Goal: Task Accomplishment & Management: Manage account settings

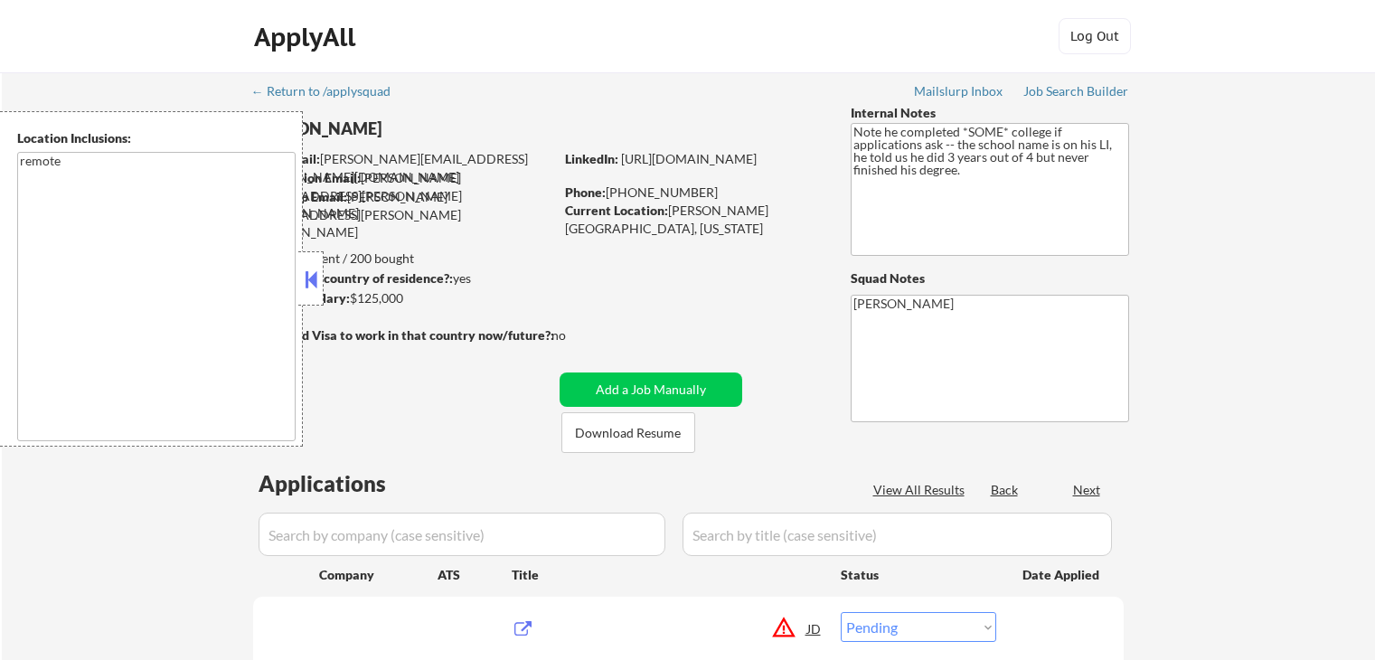
select select ""pending""
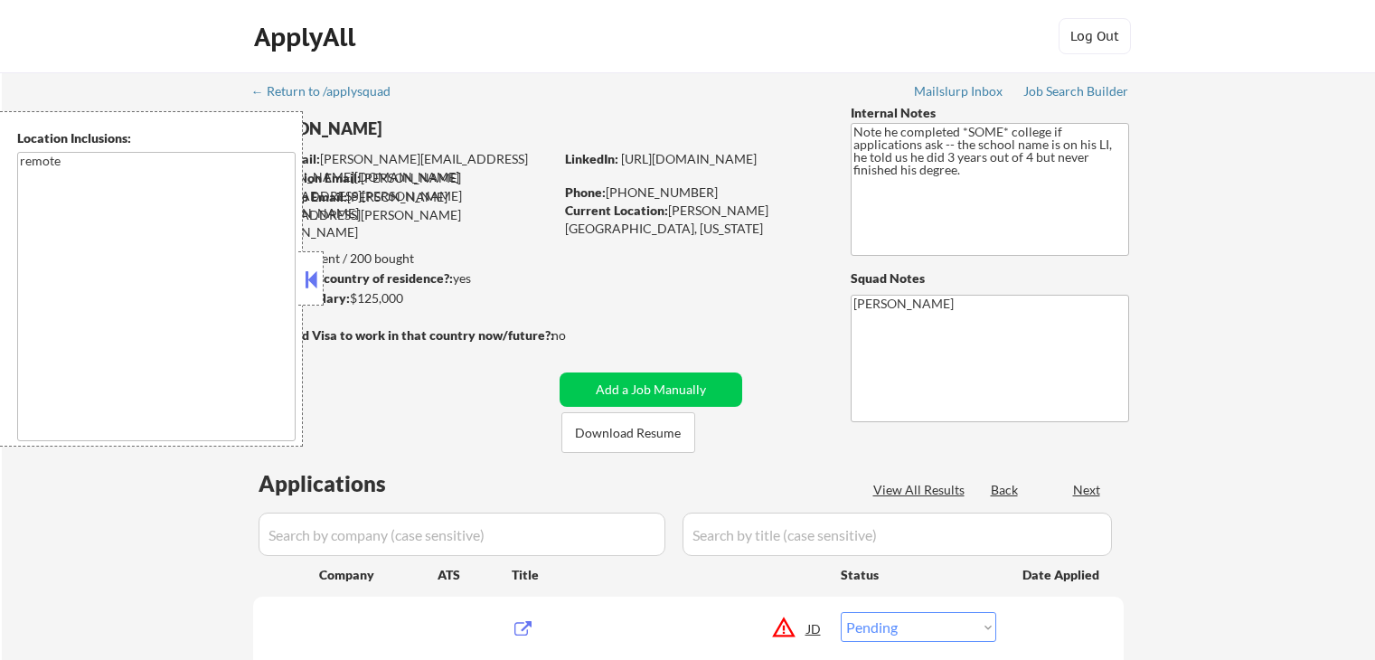
select select ""pending""
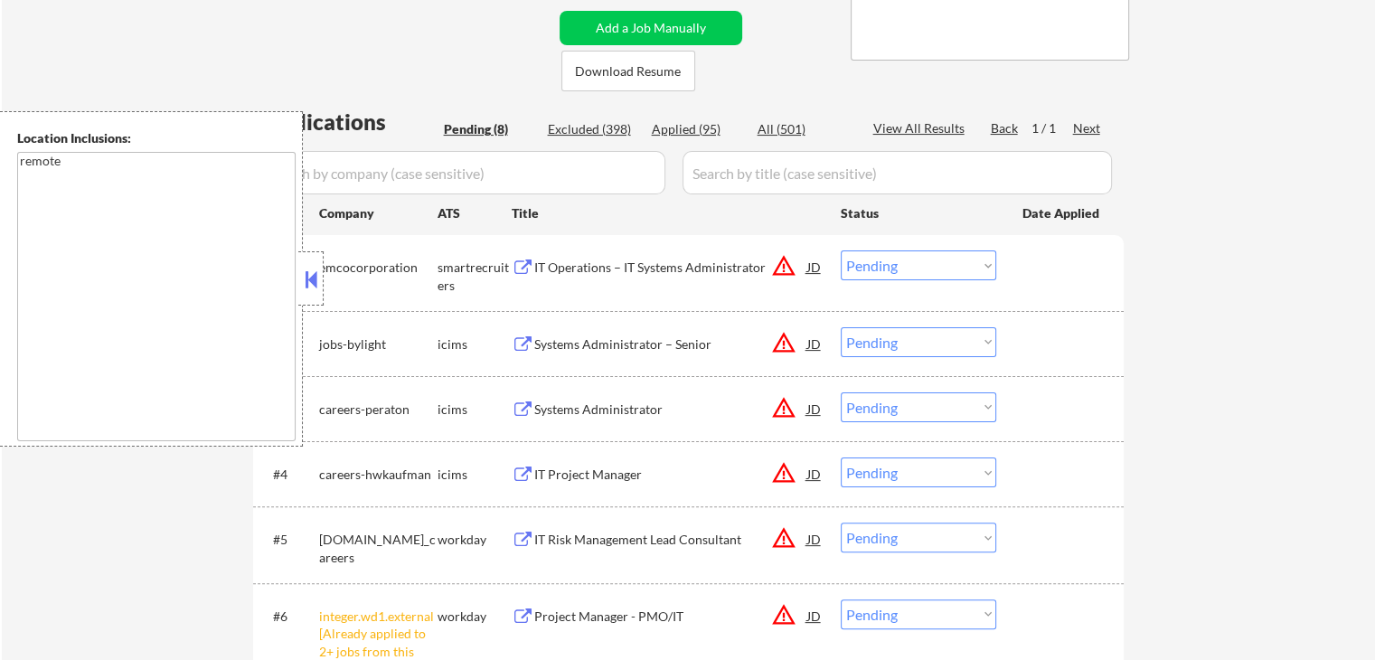
scroll to position [452, 0]
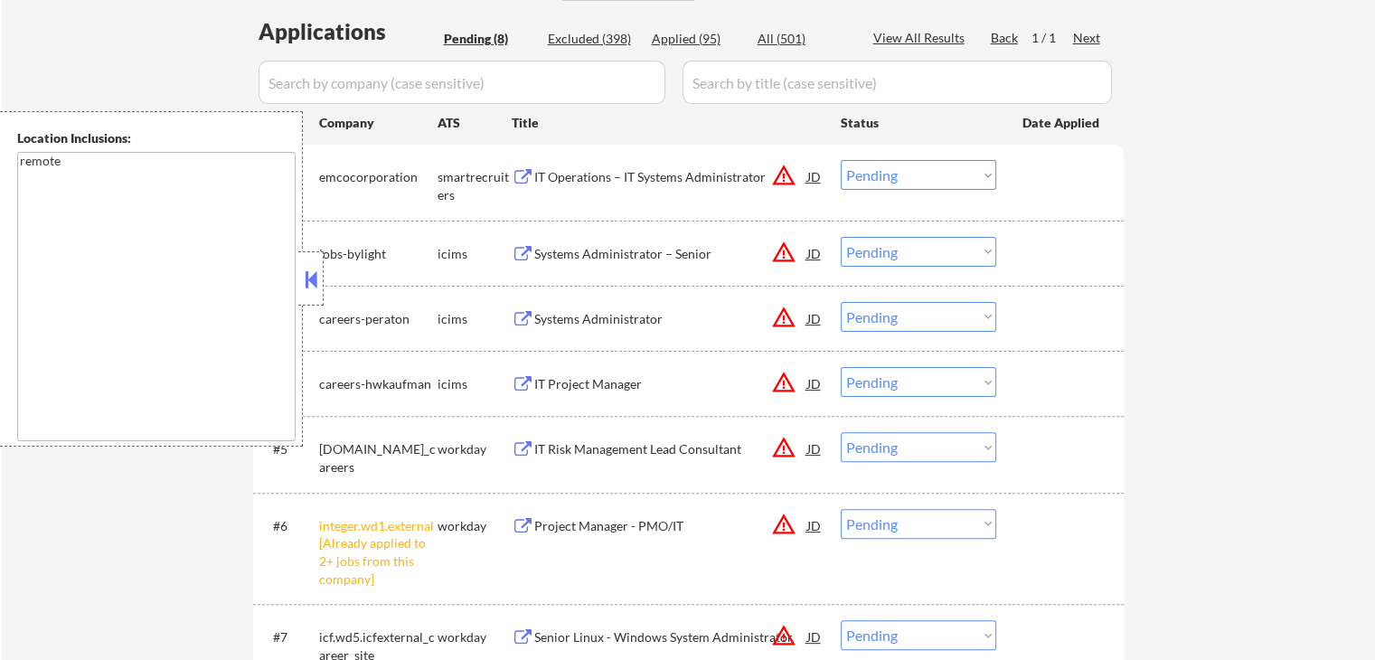
click at [299, 285] on div at bounding box center [310, 278] width 25 height 54
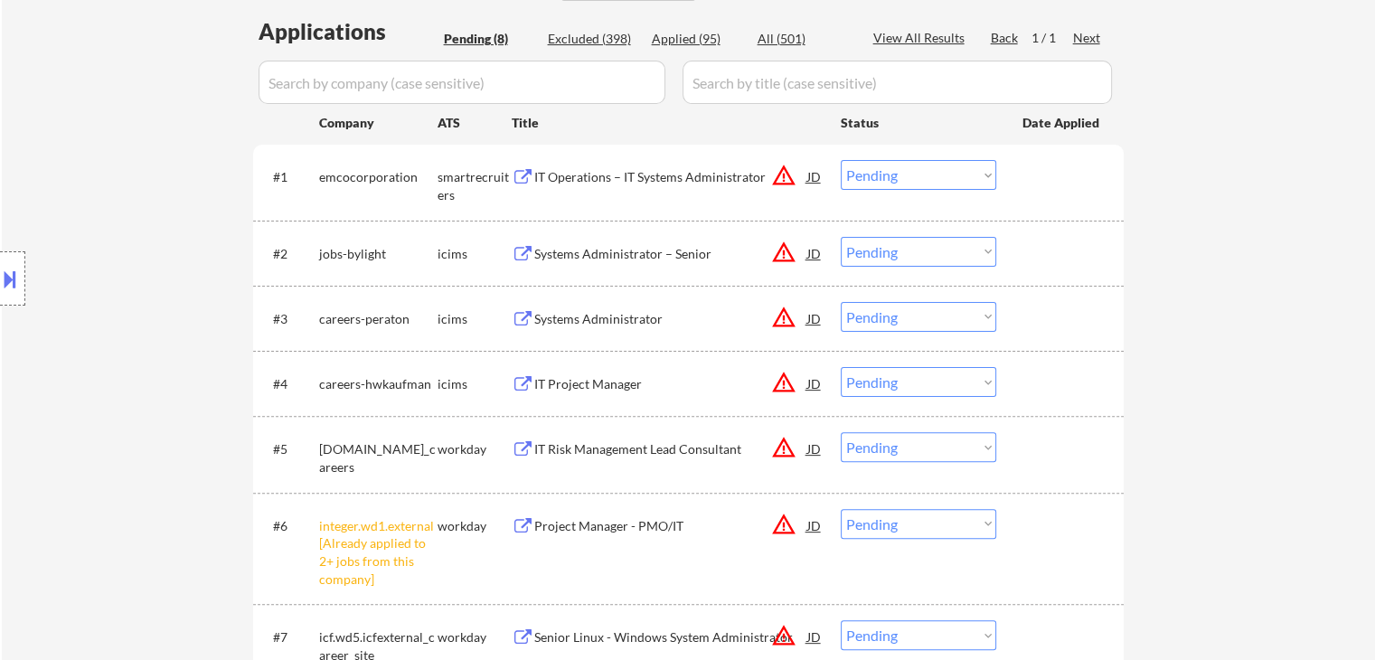
click at [897, 444] on select "Choose an option... Pending Applied Excluded (Questions) Excluded (Expired) Exc…" at bounding box center [919, 447] width 156 height 30
click at [1141, 356] on div "← Return to /applysquad Mailslurp Inbox Job Search Builder [PERSON_NAME] User E…" at bounding box center [688, 222] width 1373 height 1205
click at [921, 373] on select "Choose an option... Pending Applied Excluded (Questions) Excluded (Expired) Exc…" at bounding box center [919, 382] width 156 height 30
select select ""excluded__location_""
click at [841, 367] on select "Choose an option... Pending Applied Excluded (Questions) Excluded (Expired) Exc…" at bounding box center [919, 382] width 156 height 30
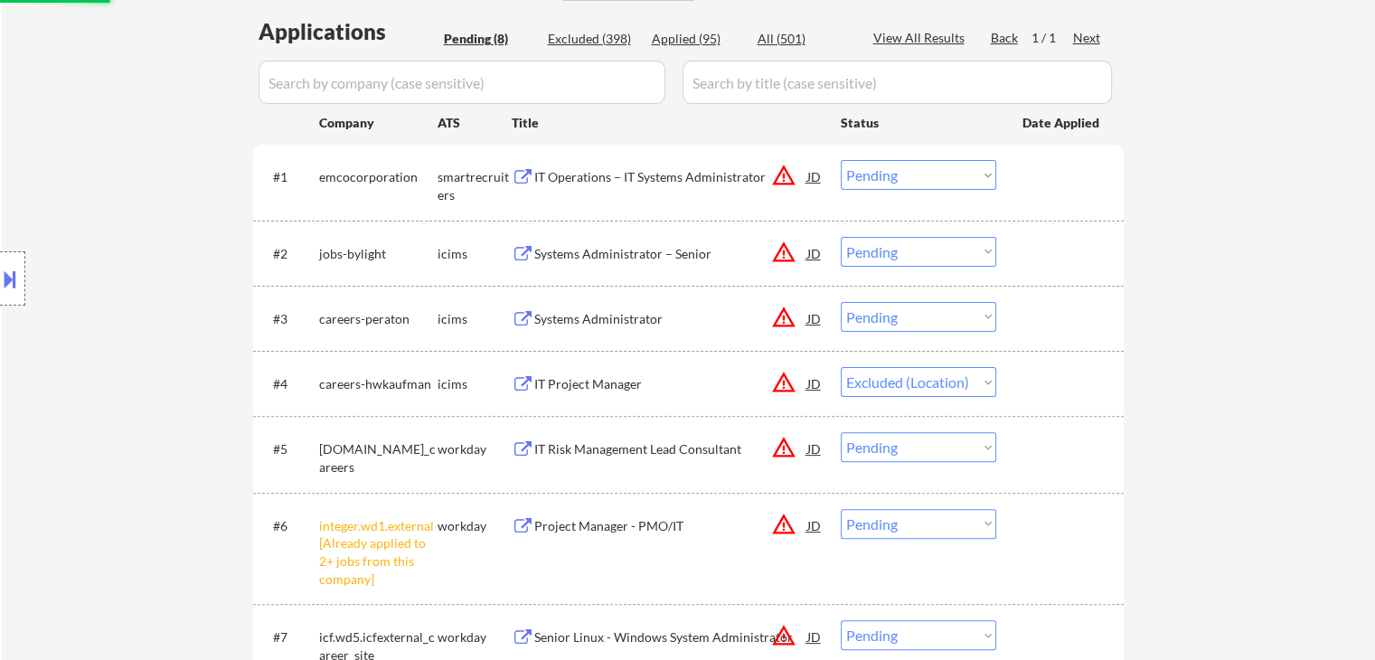
click at [893, 314] on select "Choose an option... Pending Applied Excluded (Questions) Excluded (Expired) Exc…" at bounding box center [919, 317] width 156 height 30
select select ""excluded__location_""
click at [841, 302] on select "Choose an option... Pending Applied Excluded (Questions) Excluded (Expired) Exc…" at bounding box center [919, 317] width 156 height 30
click at [904, 250] on select "Choose an option... Pending Applied Excluded (Questions) Excluded (Expired) Exc…" at bounding box center [919, 252] width 156 height 30
select select ""pending""
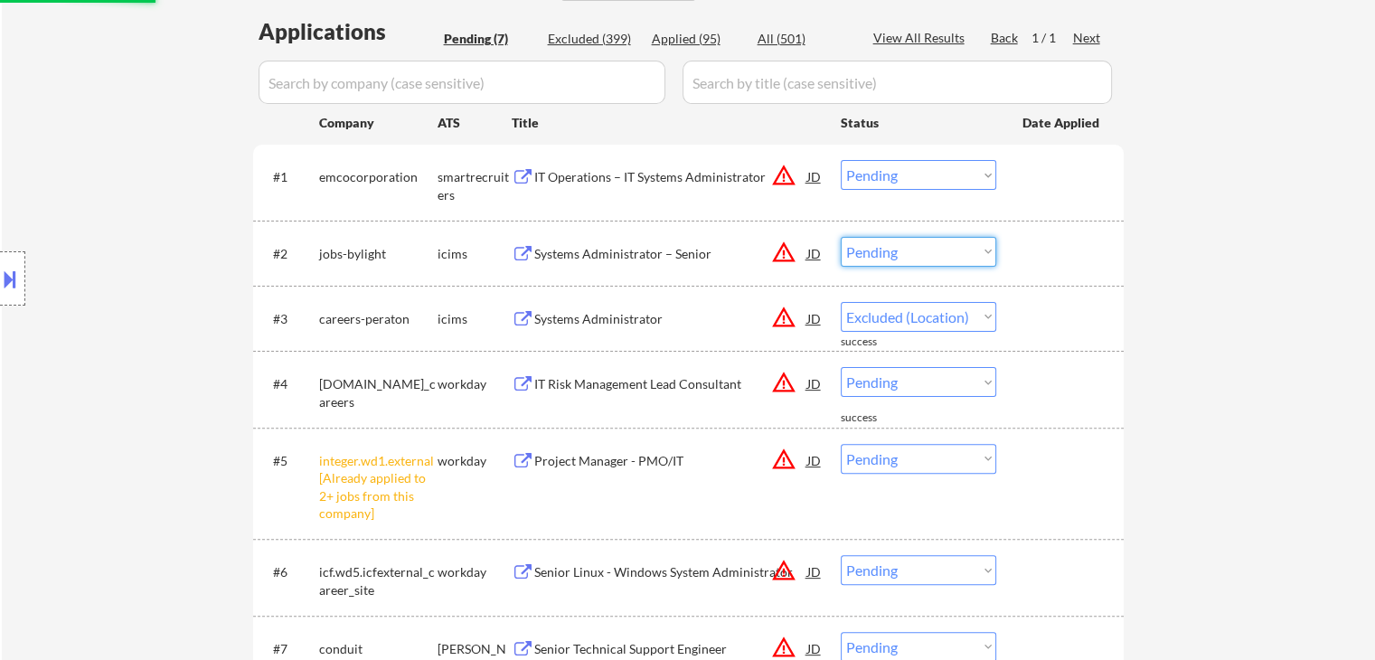
select select ""pending""
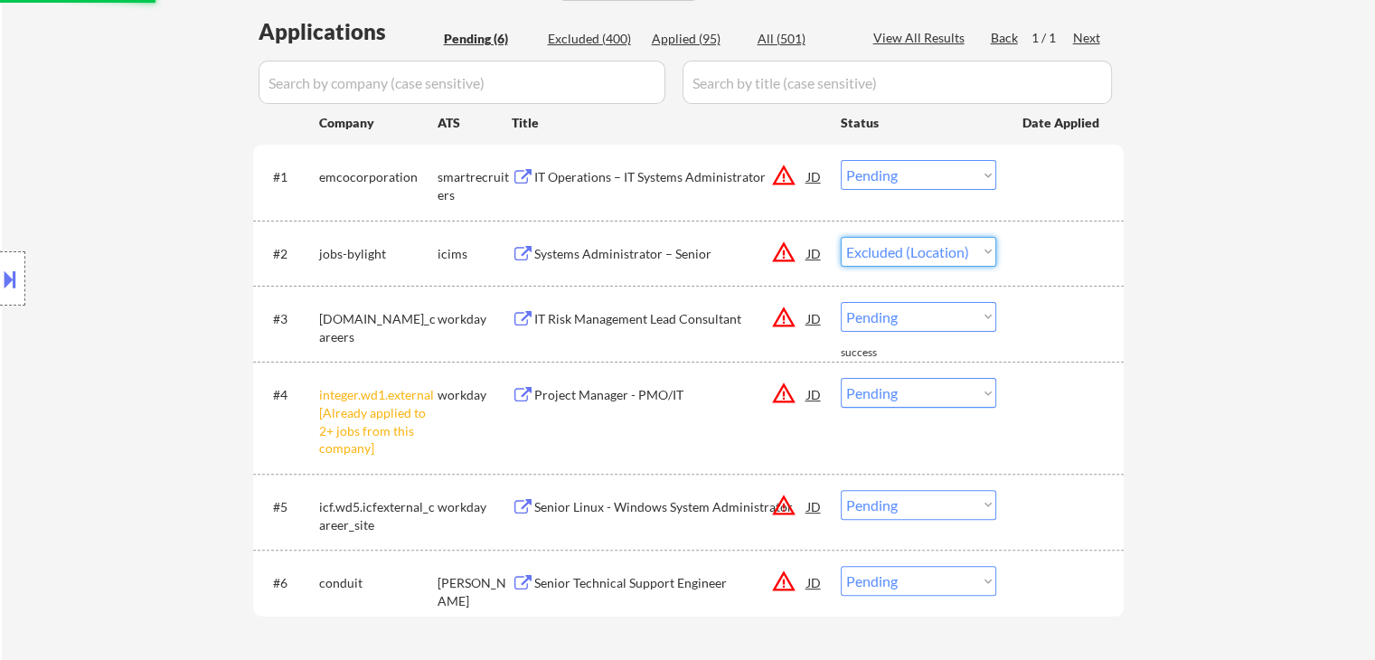
click at [841, 237] on select "Choose an option... Pending Applied Excluded (Questions) Excluded (Expired) Exc…" at bounding box center [919, 252] width 156 height 30
select select ""pending""
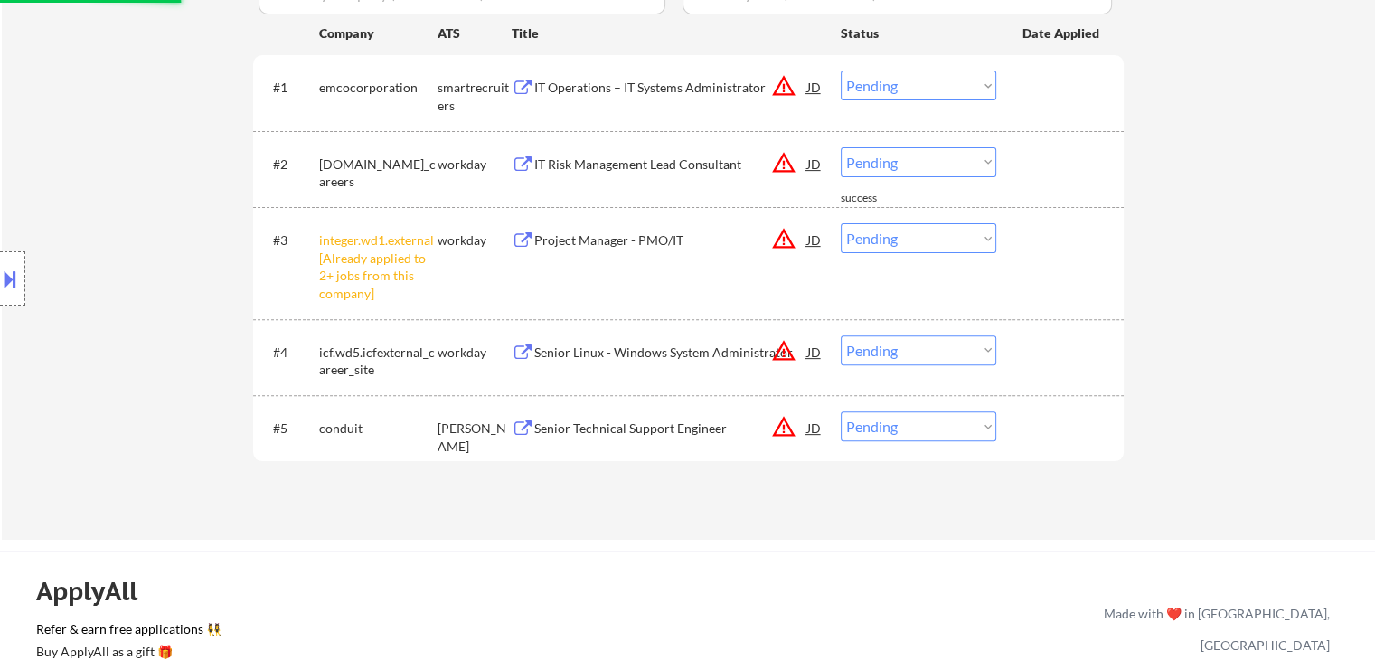
scroll to position [633, 0]
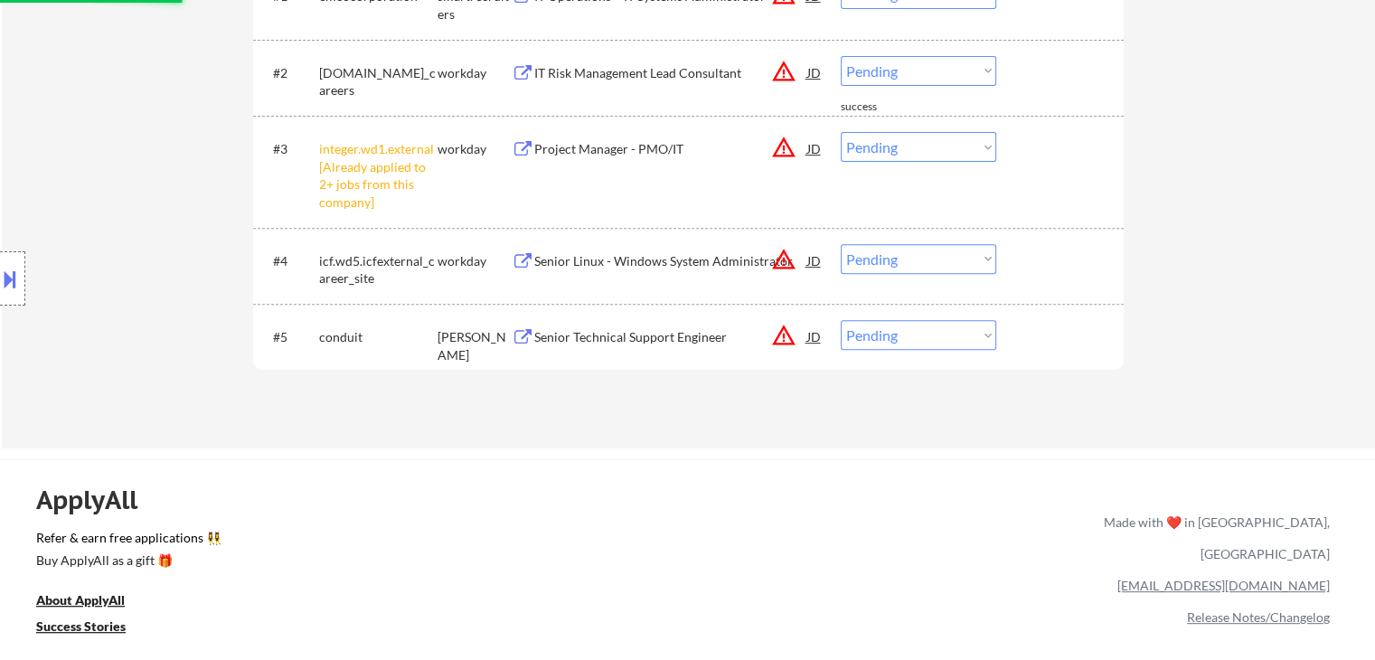
click at [919, 135] on select "Choose an option... Pending Applied Excluded (Questions) Excluded (Expired) Exc…" at bounding box center [919, 147] width 156 height 30
click at [841, 132] on select "Choose an option... Pending Applied Excluded (Questions) Excluded (Expired) Exc…" at bounding box center [919, 147] width 156 height 30
select select ""pending""
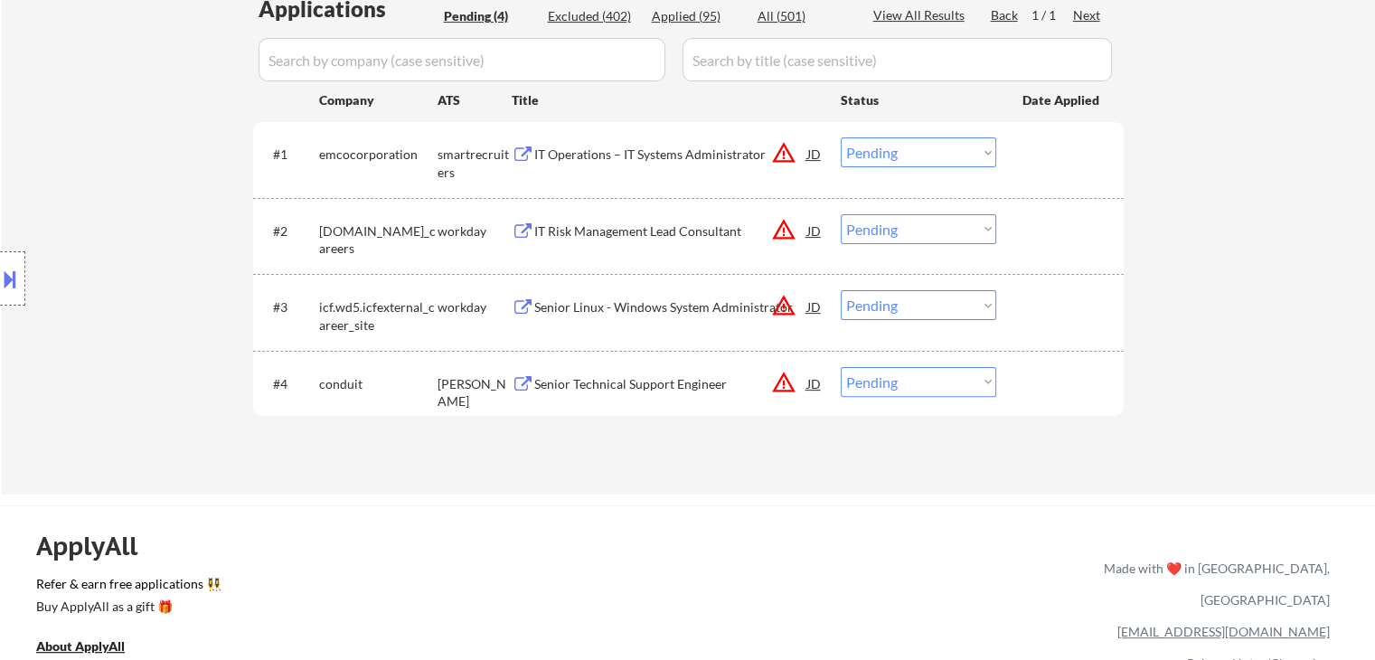
scroll to position [452, 0]
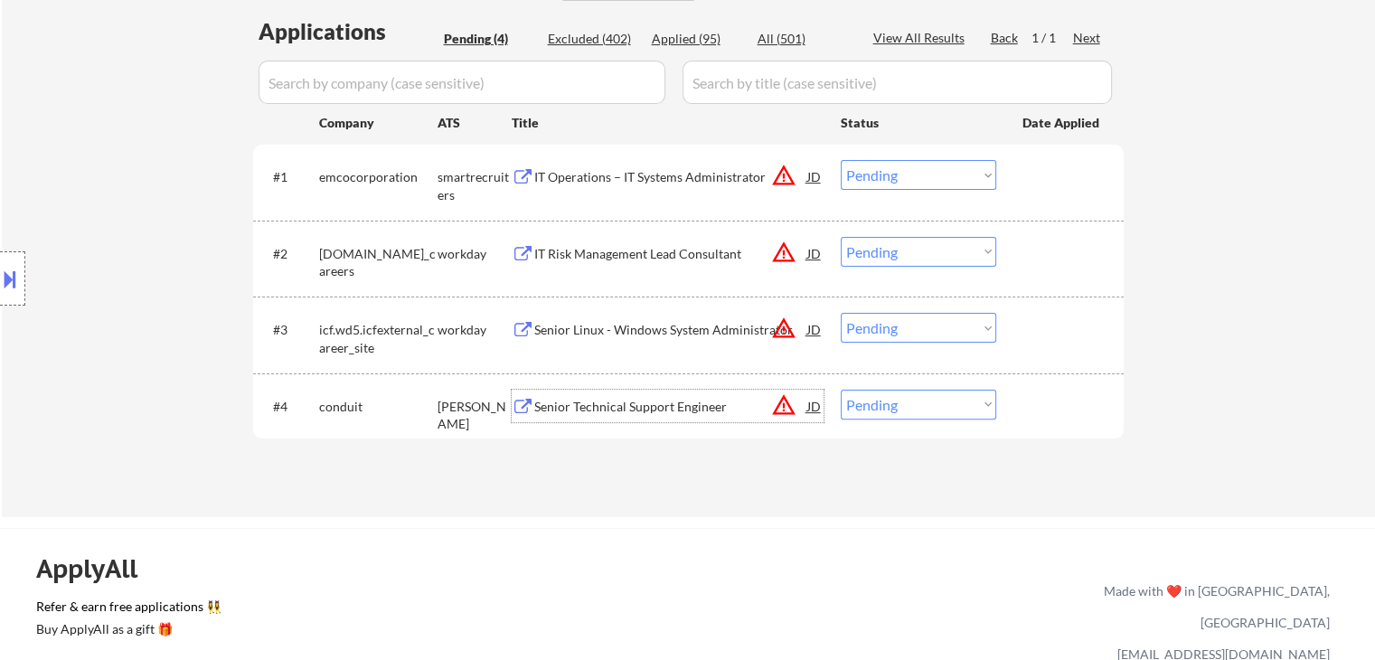
click at [560, 391] on div "Senior Technical Support Engineer" at bounding box center [670, 406] width 273 height 33
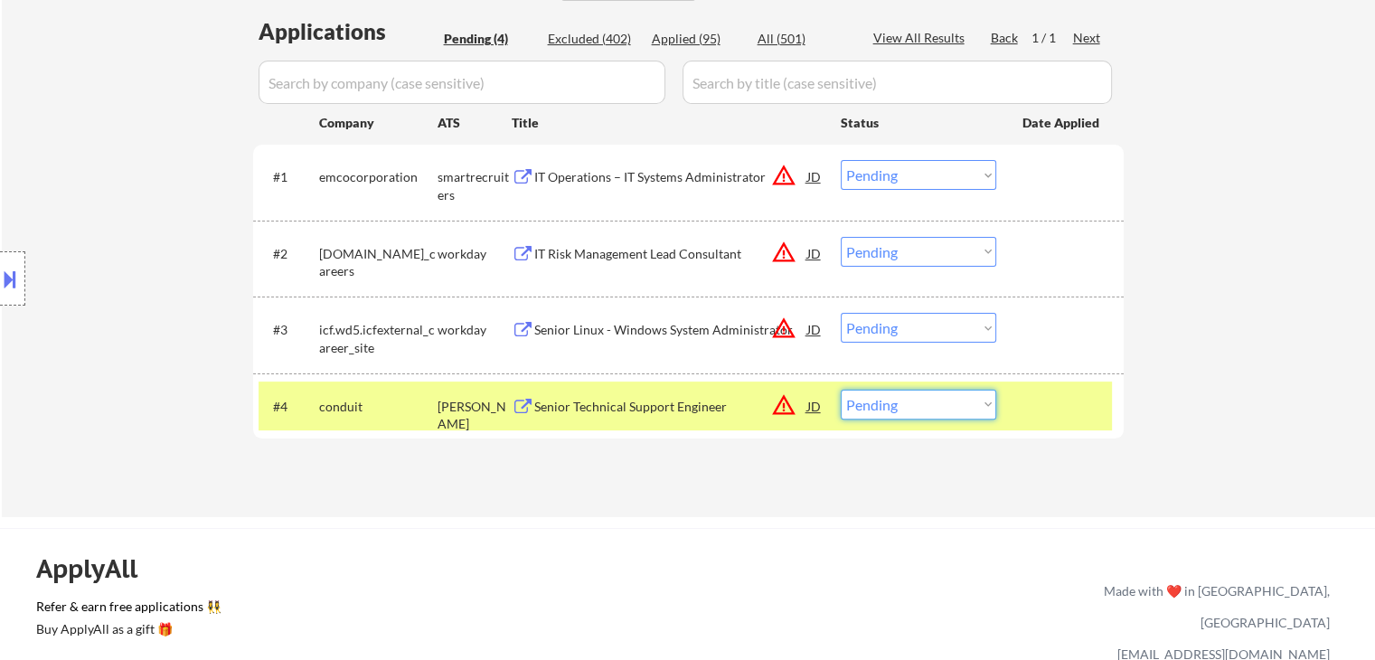
drag, startPoint x: 899, startPoint y: 404, endPoint x: 913, endPoint y: 417, distance: 19.2
click at [901, 404] on select "Choose an option... Pending Applied Excluded (Questions) Excluded (Expired) Exc…" at bounding box center [919, 405] width 156 height 30
select select ""excluded""
click at [841, 390] on select "Choose an option... Pending Applied Excluded (Questions) Excluded (Expired) Exc…" at bounding box center [919, 405] width 156 height 30
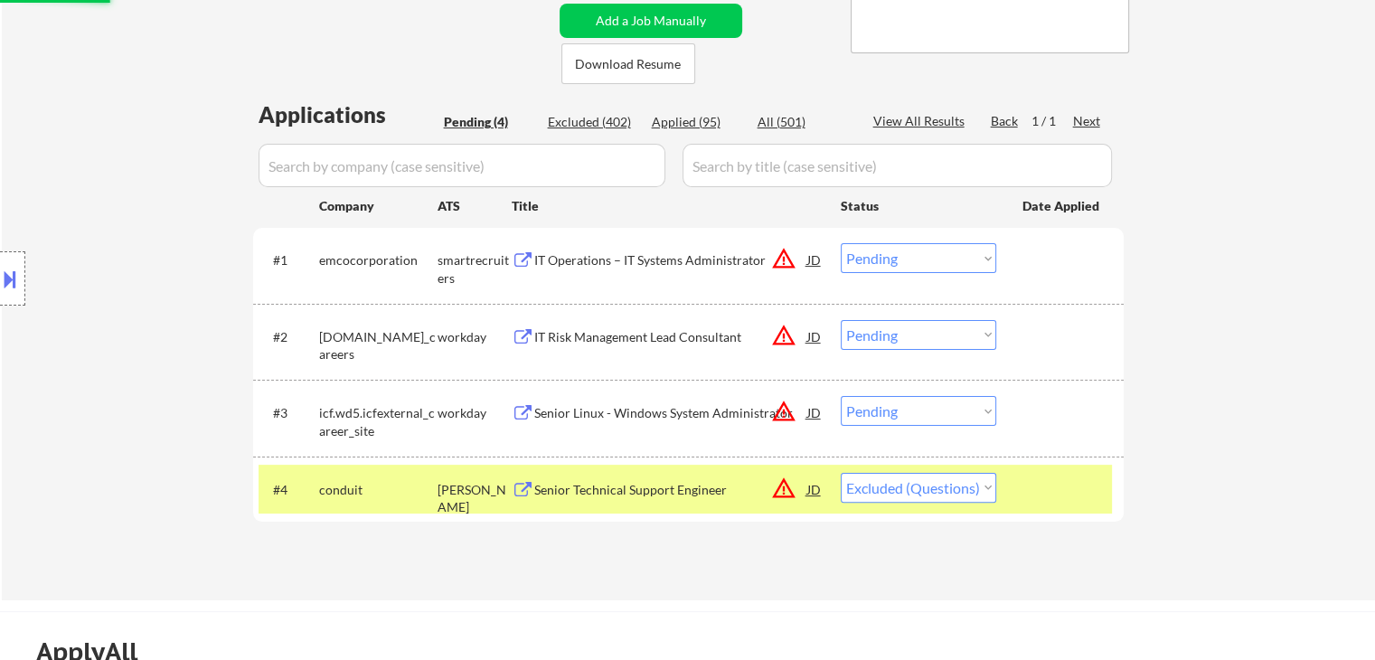
scroll to position [271, 0]
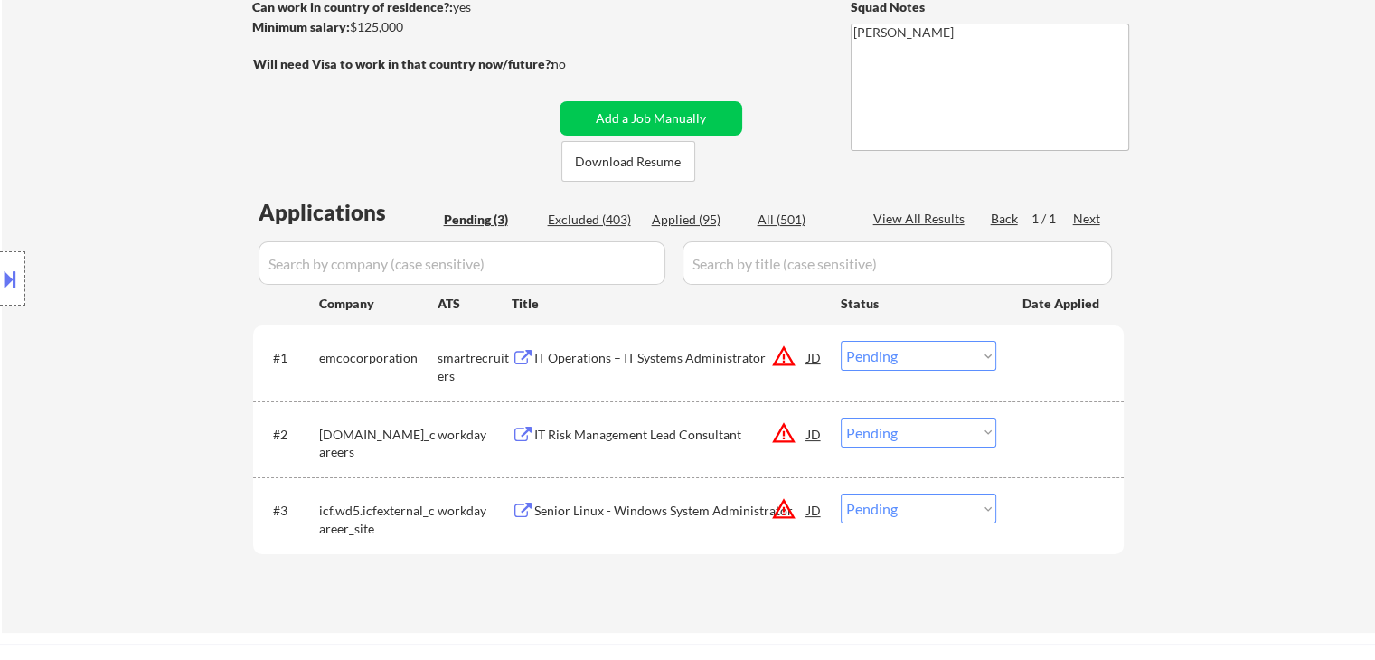
click at [521, 357] on button at bounding box center [523, 358] width 23 height 17
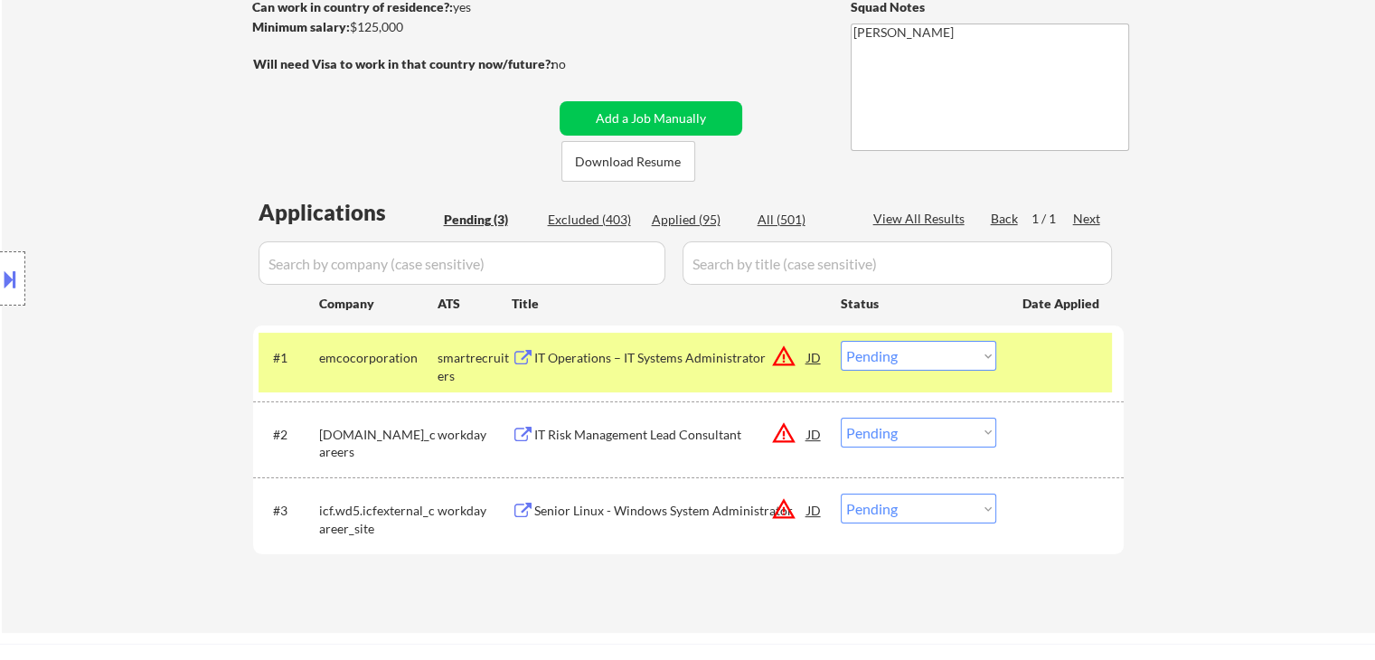
click at [571, 437] on div "IT Risk Management Lead Consultant" at bounding box center [670, 435] width 273 height 18
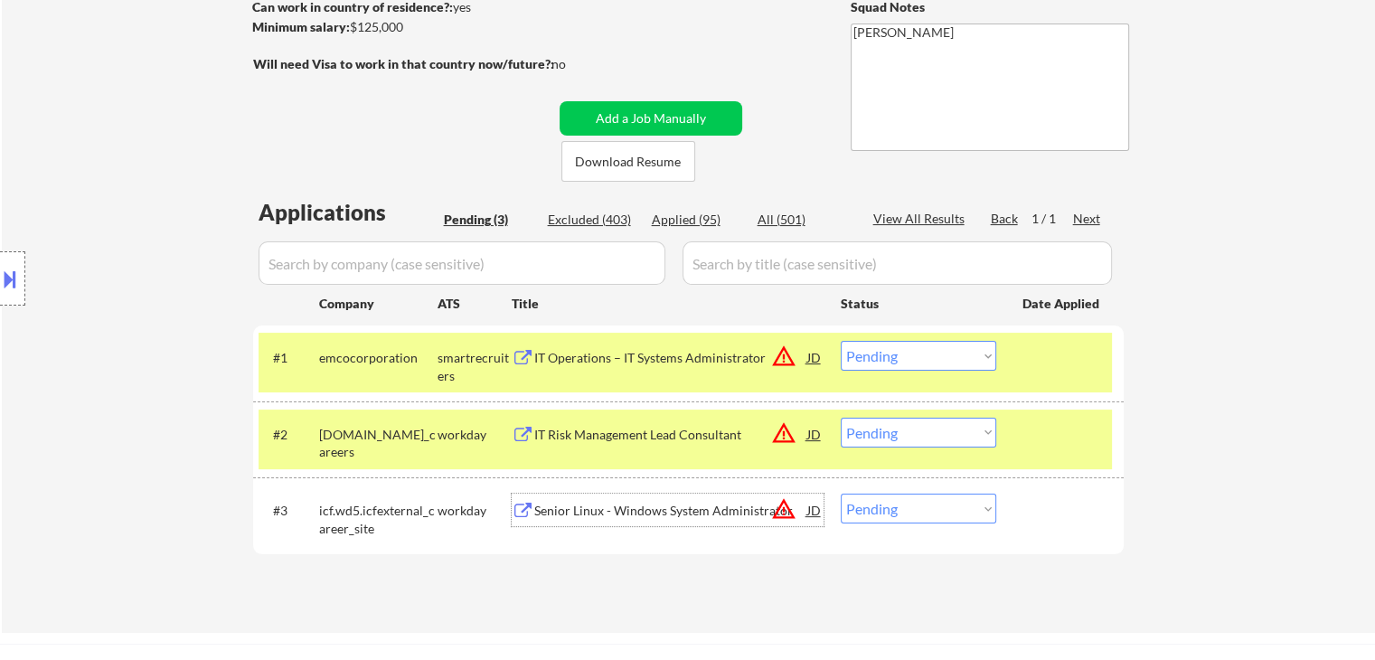
click at [598, 500] on div "Senior Linux - Windows System Administrator" at bounding box center [670, 510] width 273 height 33
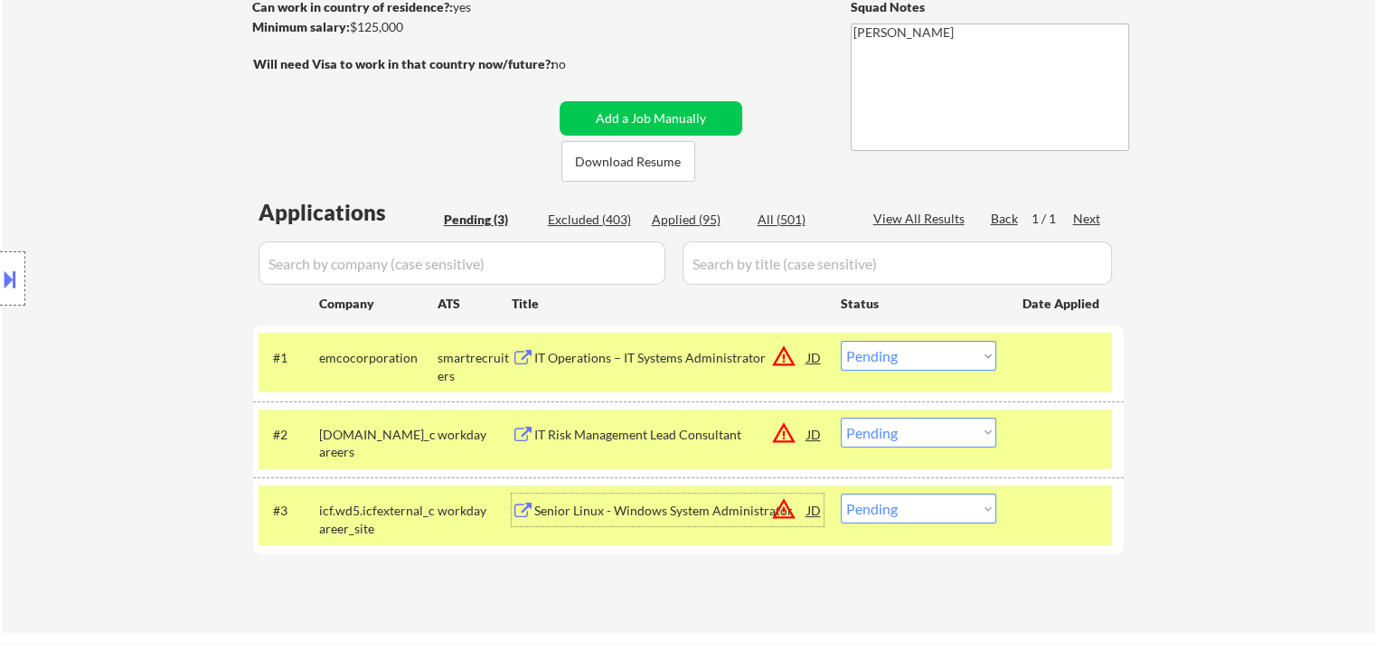
click at [12, 294] on div at bounding box center [12, 278] width 25 height 54
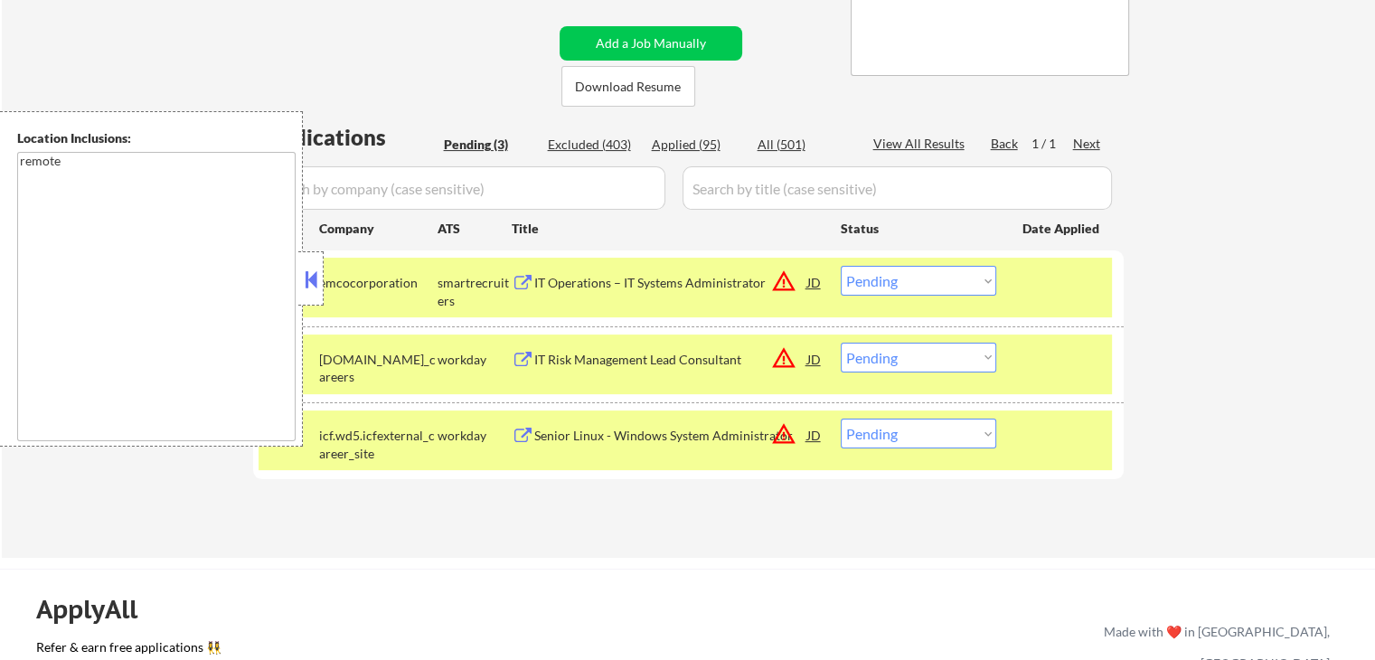
scroll to position [452, 0]
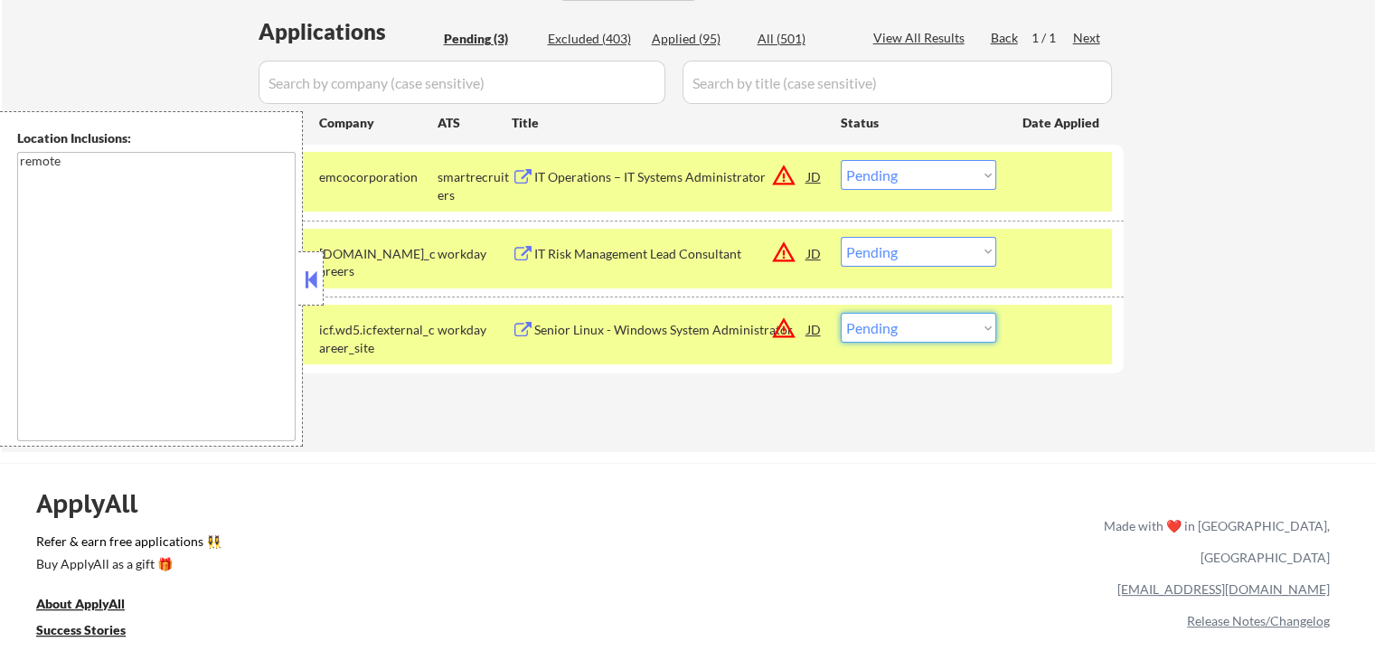
click at [919, 341] on select "Choose an option... Pending Applied Excluded (Questions) Excluded (Expired) Exc…" at bounding box center [919, 328] width 156 height 30
select select ""excluded__location_""
click at [841, 313] on select "Choose an option... Pending Applied Excluded (Questions) Excluded (Expired) Exc…" at bounding box center [919, 328] width 156 height 30
click at [934, 256] on select "Choose an option... Pending Applied Excluded (Questions) Excluded (Expired) Exc…" at bounding box center [919, 252] width 156 height 30
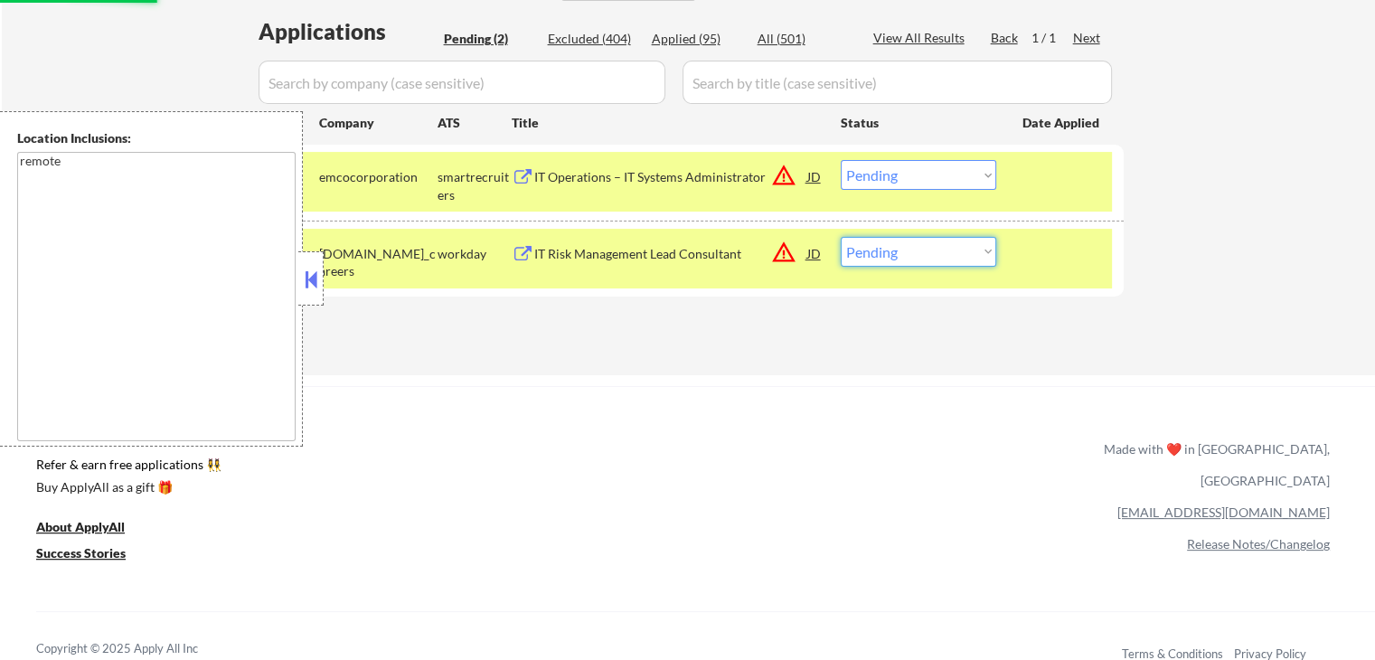
select select ""excluded__expired_""
click at [841, 237] on select "Choose an option... Pending Applied Excluded (Questions) Excluded (Expired) Exc…" at bounding box center [919, 252] width 156 height 30
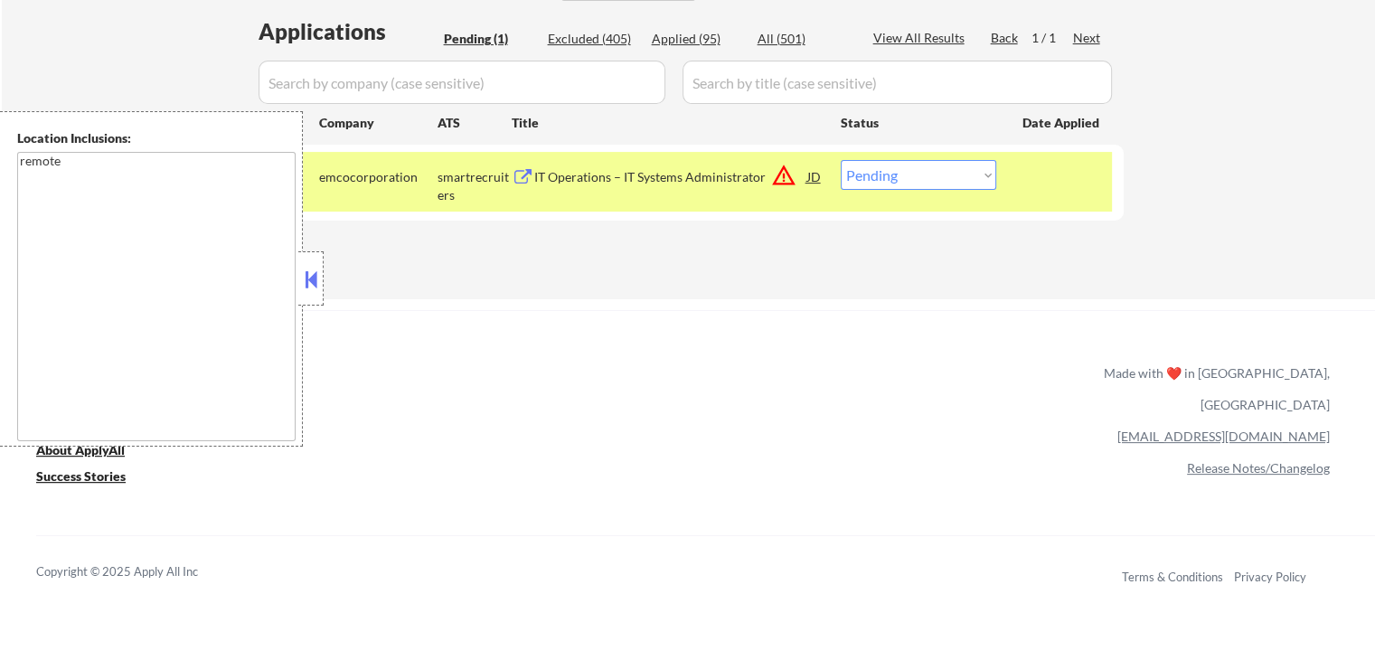
click at [938, 173] on select "Choose an option... Pending Applied Excluded (Questions) Excluded (Expired) Exc…" at bounding box center [919, 175] width 156 height 30
select select ""excluded__bad_match_""
click at [841, 160] on select "Choose an option... Pending Applied Excluded (Questions) Excluded (Expired) Exc…" at bounding box center [919, 175] width 156 height 30
